Goal: Information Seeking & Learning: Learn about a topic

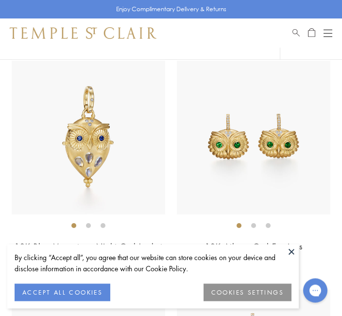
scroll to position [423, 0]
click at [294, 142] on img at bounding box center [253, 137] width 153 height 153
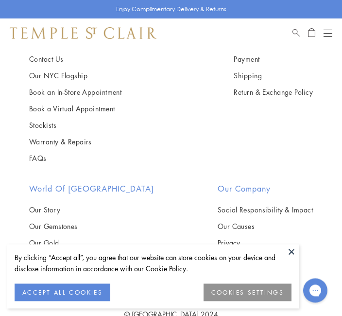
scroll to position [1406, 0]
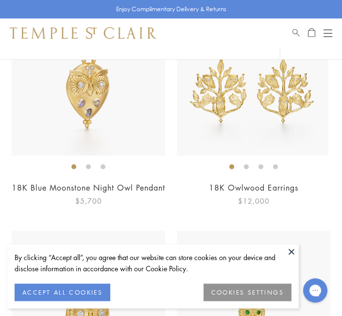
scroll to position [934, 0]
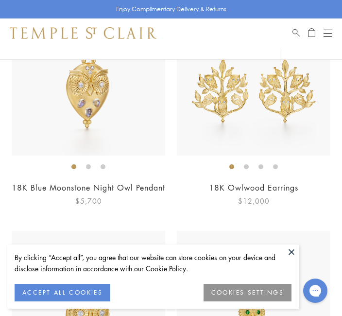
click at [278, 94] on img at bounding box center [253, 78] width 153 height 153
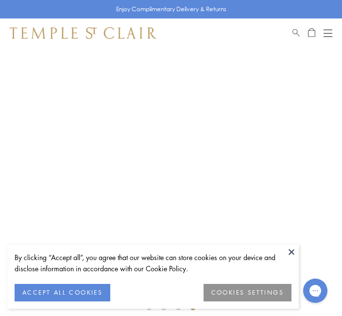
scroll to position [74, 0]
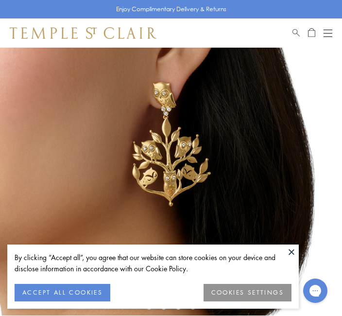
click at [279, 166] on img at bounding box center [171, 144] width 342 height 342
click at [276, 159] on img at bounding box center [171, 144] width 342 height 342
click at [271, 164] on img at bounding box center [171, 144] width 342 height 342
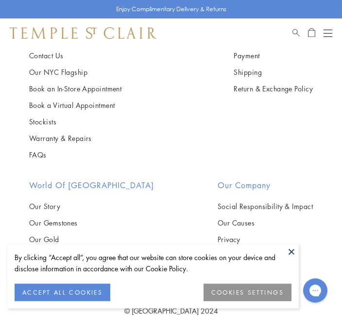
scroll to position [1406, 0]
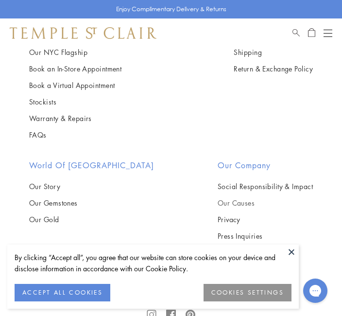
click at [264, 198] on link "Our Causes" at bounding box center [265, 202] width 95 height 11
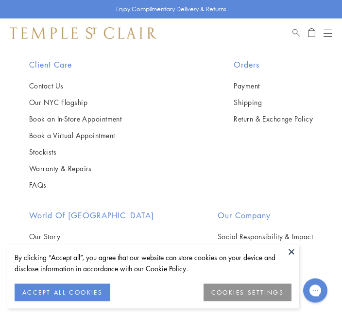
scroll to position [2139, 0]
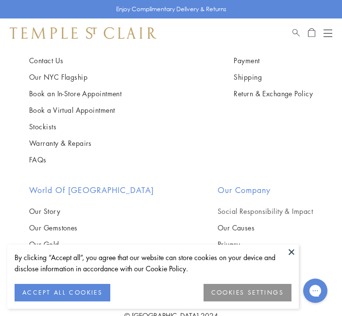
click at [281, 205] on link "Social Responsibility & Impact" at bounding box center [265, 210] width 95 height 11
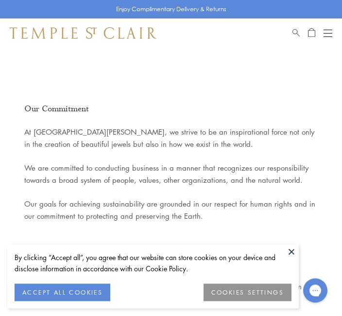
scroll to position [88, 0]
